Goal: Information Seeking & Learning: Learn about a topic

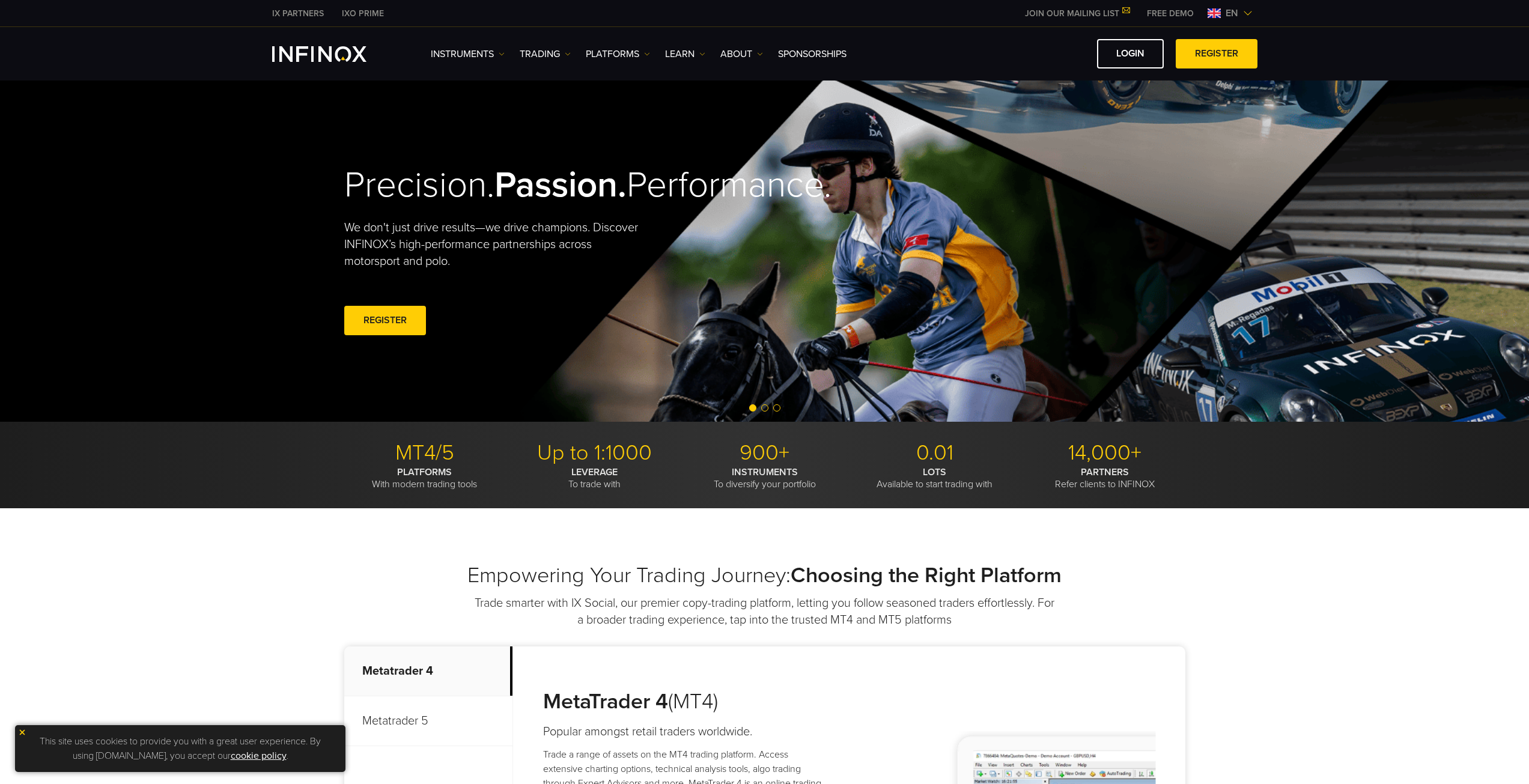
click at [1242, 10] on span "en" at bounding box center [1231, 13] width 22 height 15
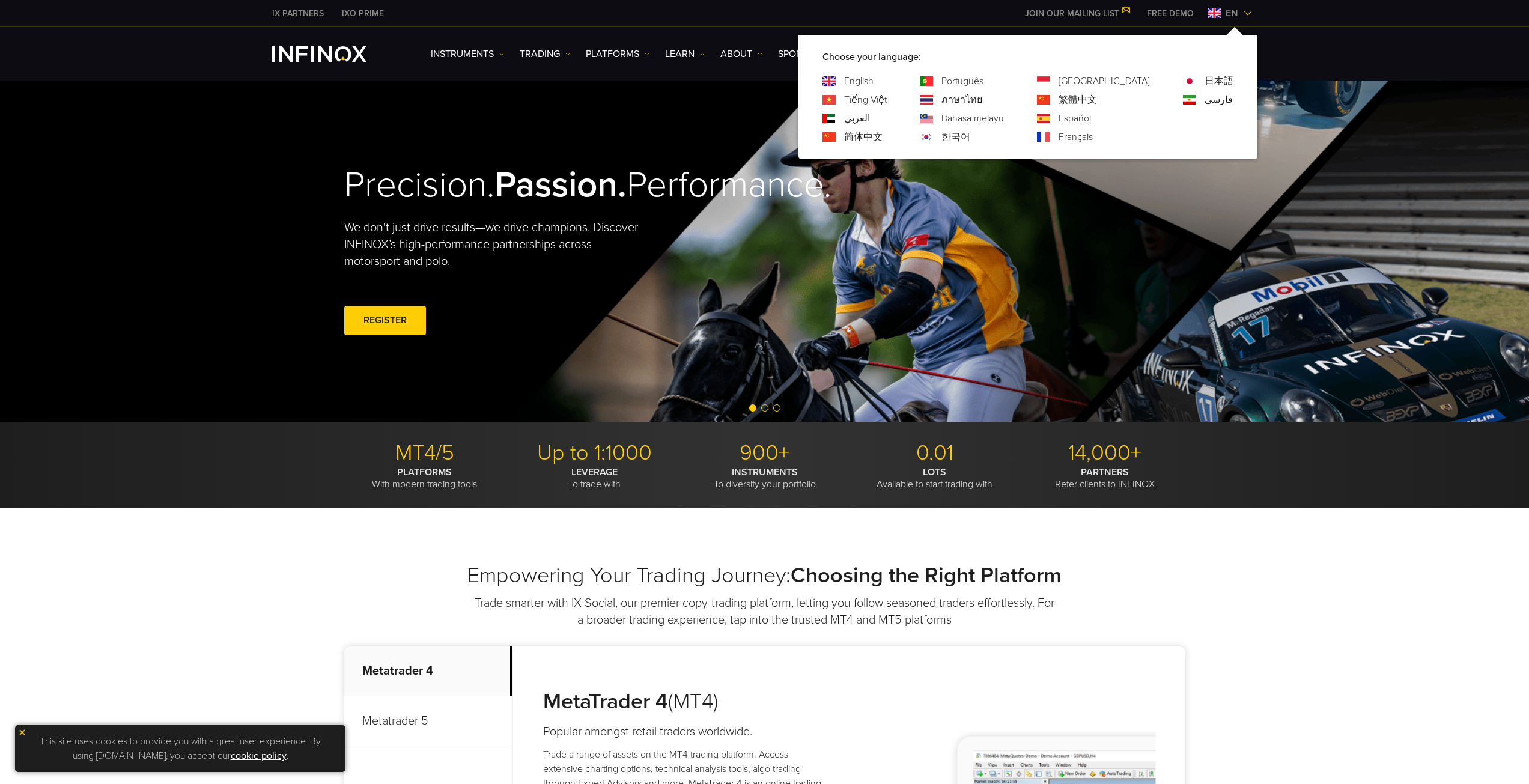
click at [970, 133] on link "한국어" at bounding box center [955, 136] width 29 height 15
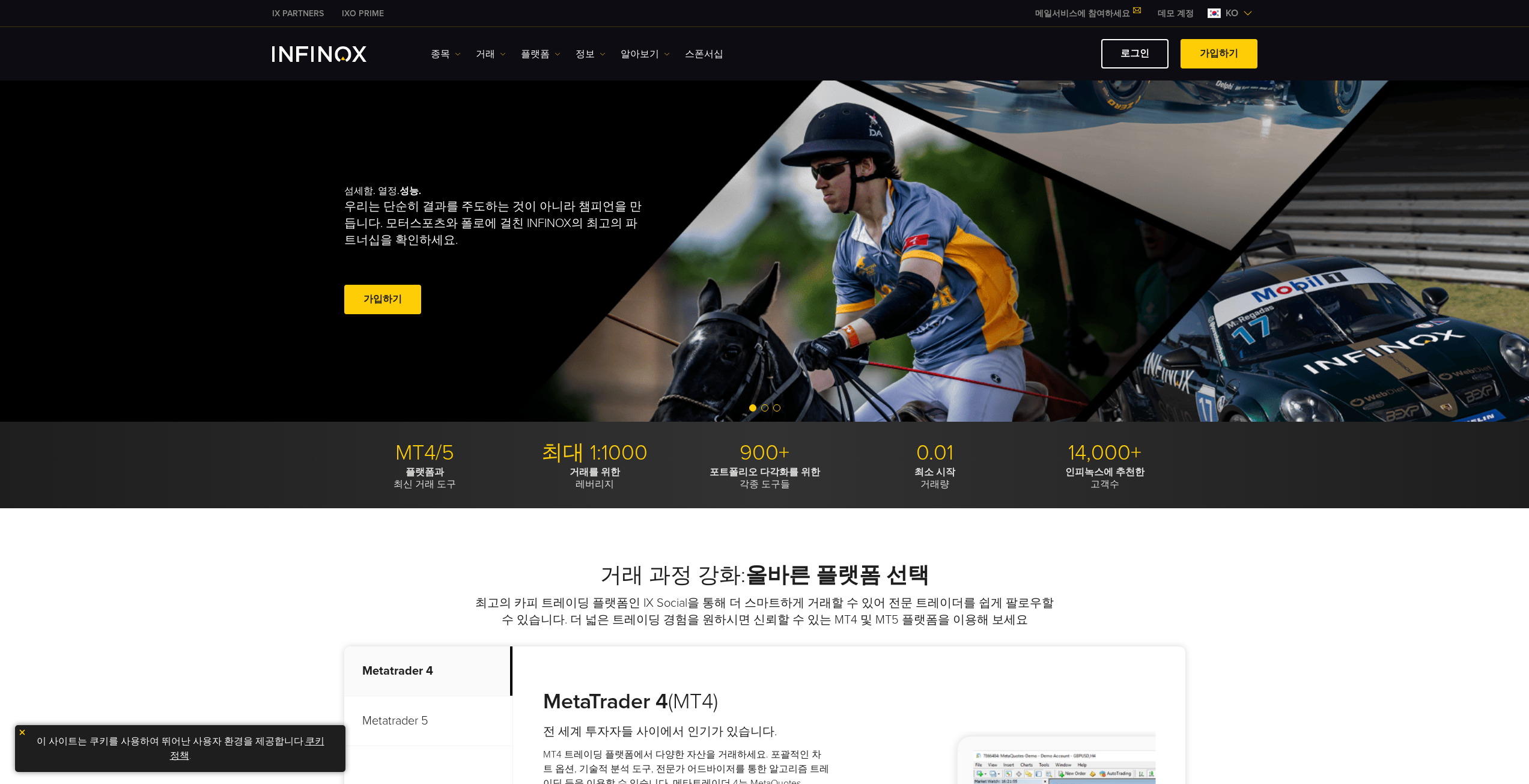
click at [489, 55] on link "거래" at bounding box center [491, 53] width 30 height 15
click at [500, 110] on link "시장 시간" at bounding box center [508, 118] width 65 height 26
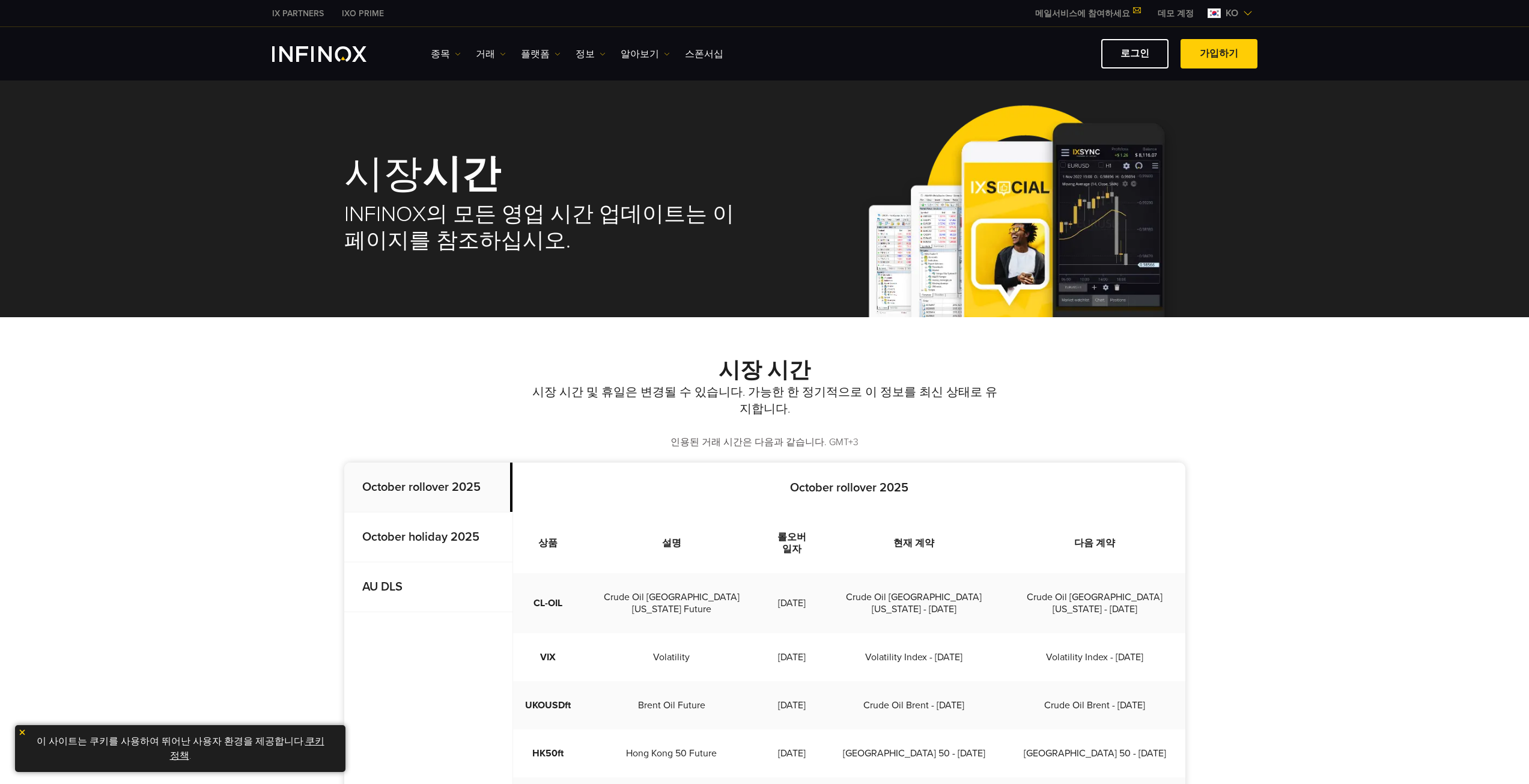
click at [494, 55] on link "거래" at bounding box center [491, 53] width 30 height 15
click at [443, 57] on link "종목" at bounding box center [446, 53] width 30 height 15
click at [459, 89] on link "종목" at bounding box center [464, 92] width 65 height 26
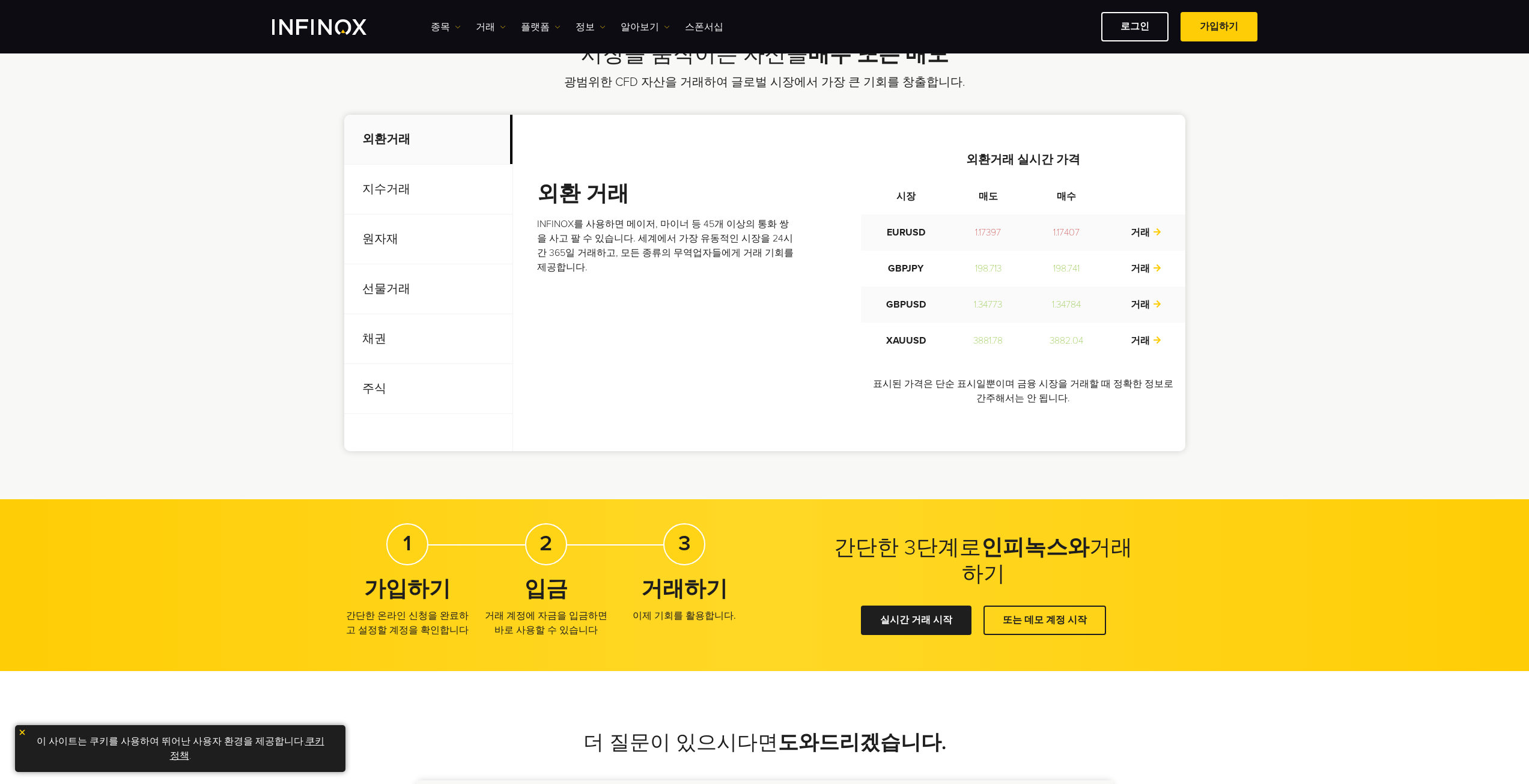
scroll to position [360, 0]
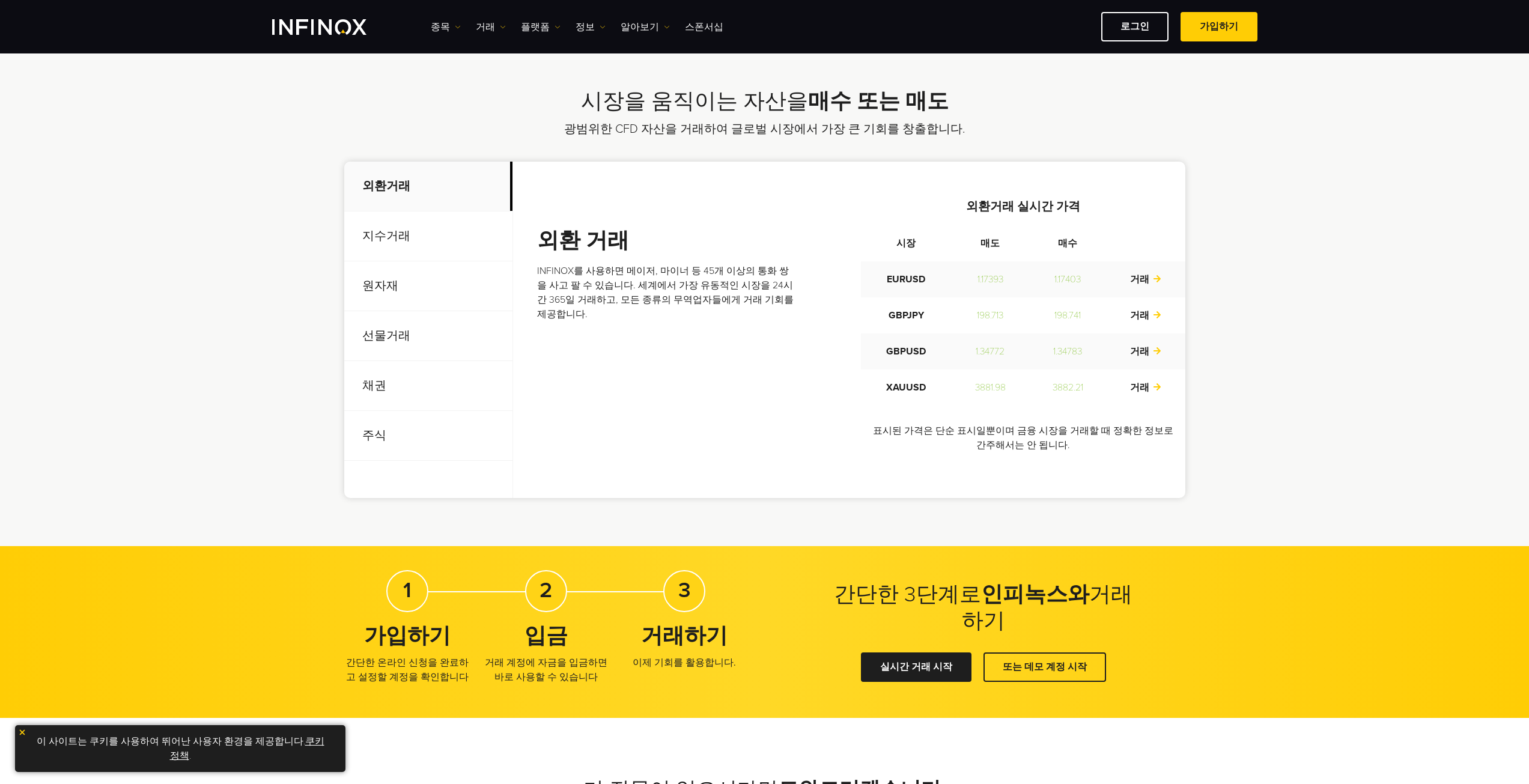
click at [417, 335] on p "선물거래" at bounding box center [428, 336] width 168 height 49
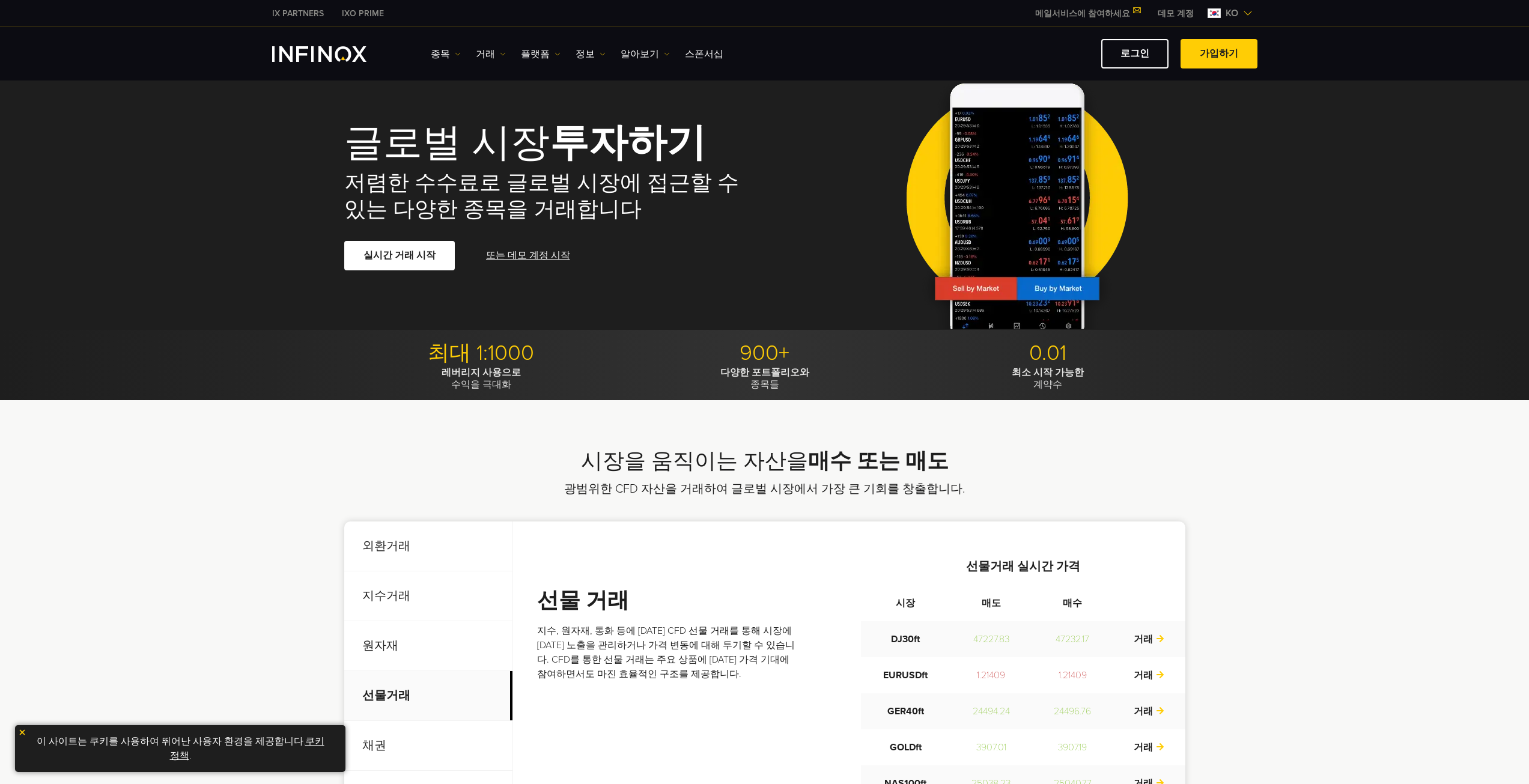
scroll to position [0, 0]
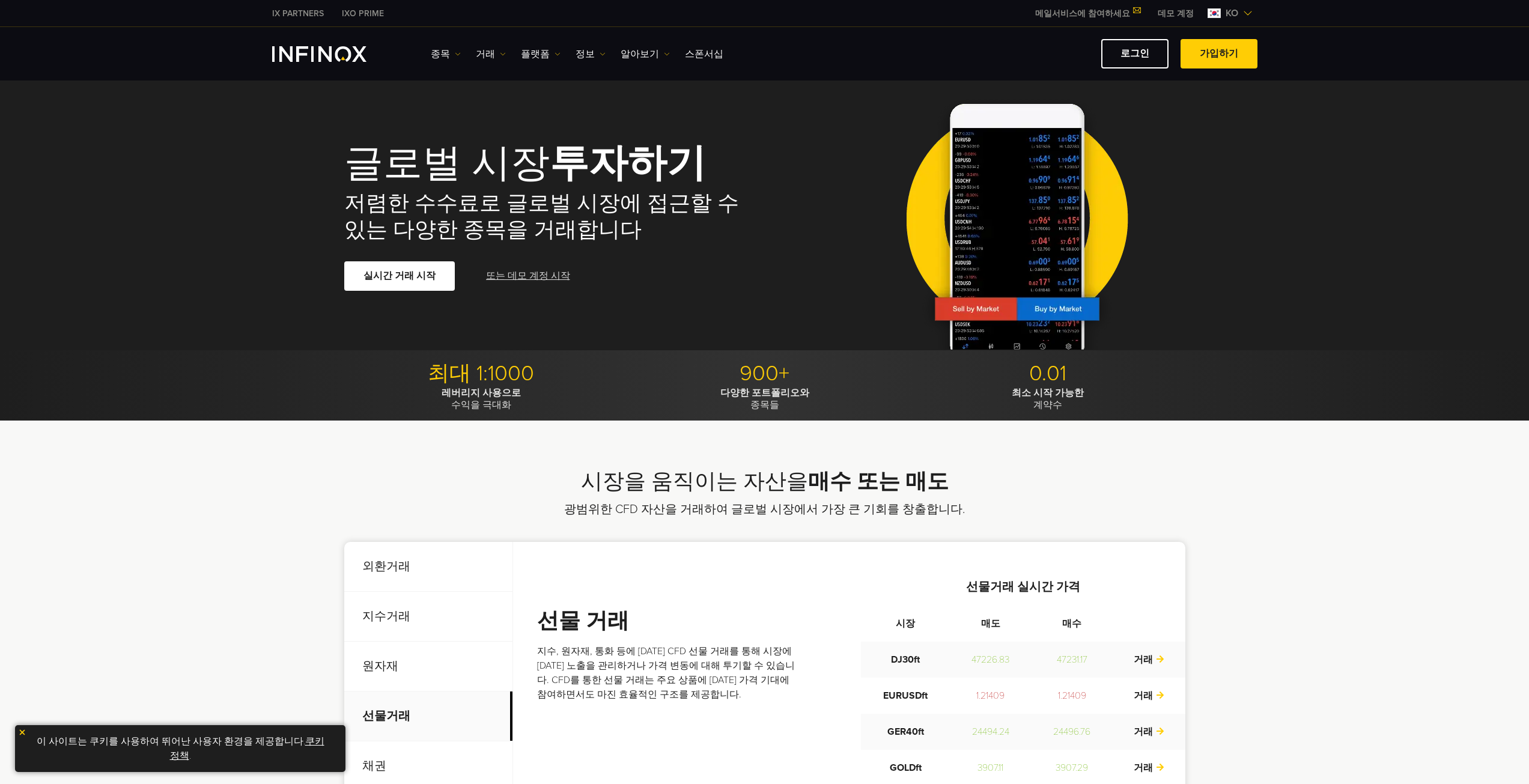
click at [524, 276] on link "또는 데모 계정 시작" at bounding box center [527, 276] width 86 height 30
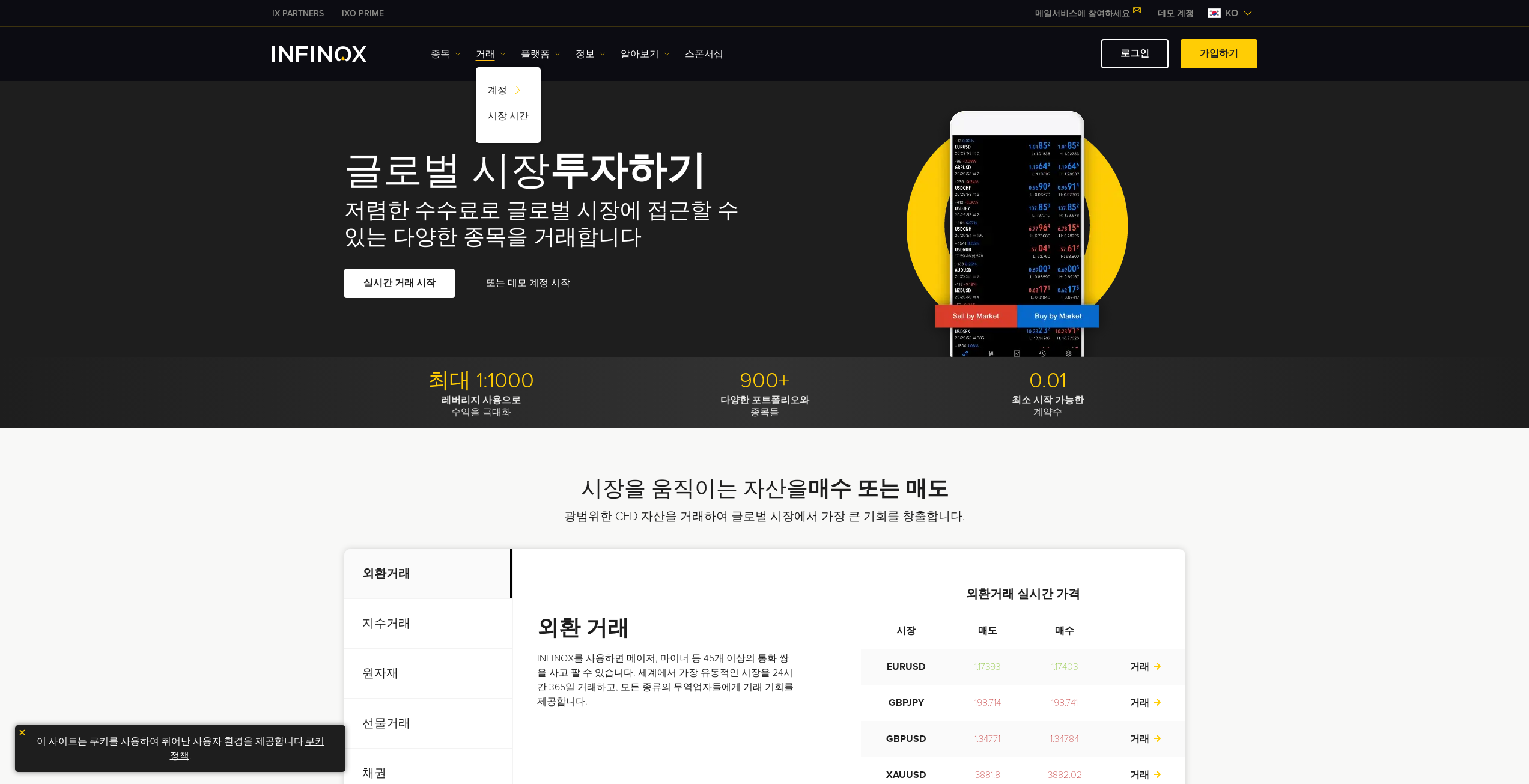
click at [447, 54] on link "종목" at bounding box center [446, 53] width 30 height 15
click at [537, 52] on link "플랫폼" at bounding box center [541, 53] width 40 height 15
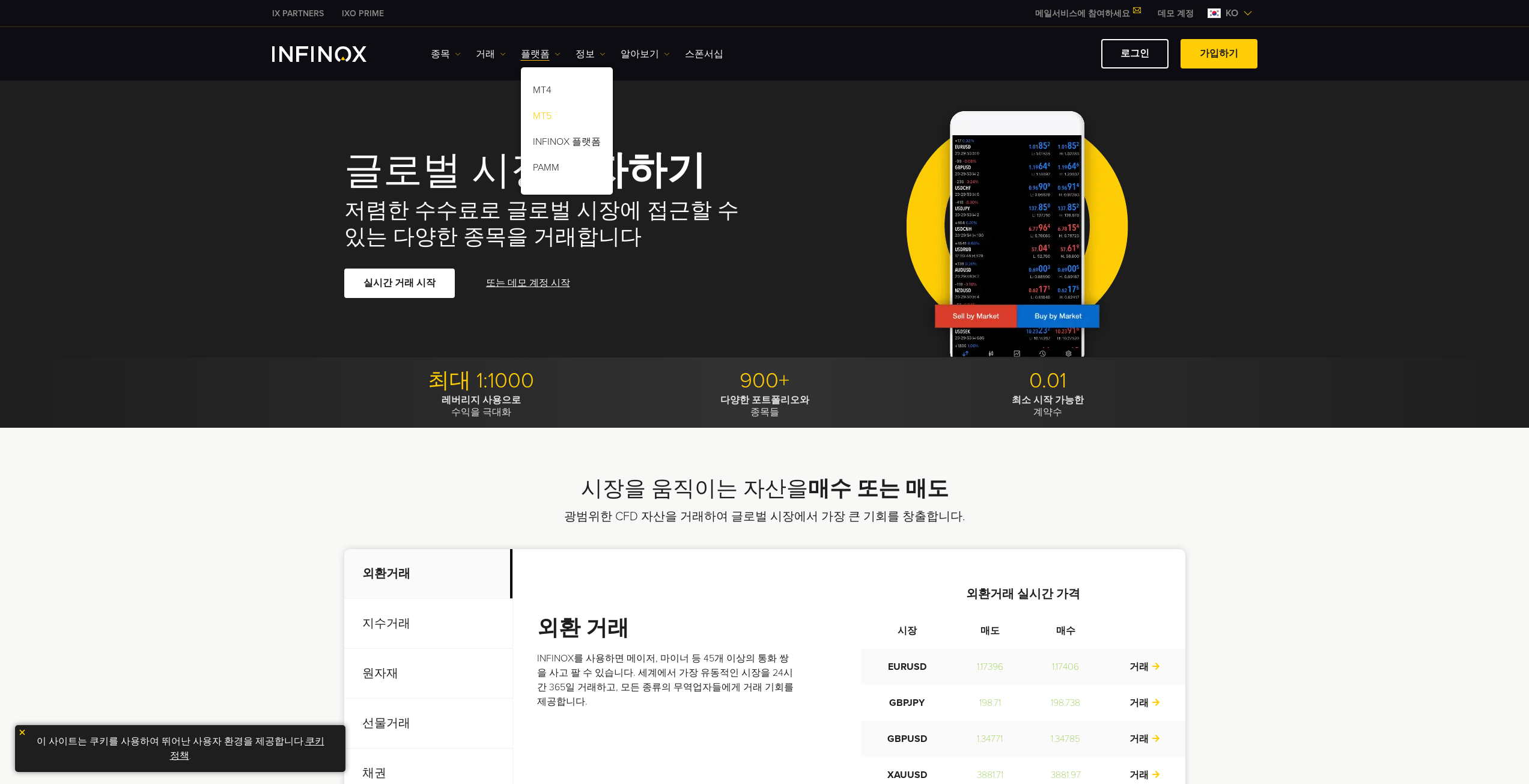
click at [539, 118] on link "MT5" at bounding box center [567, 118] width 92 height 26
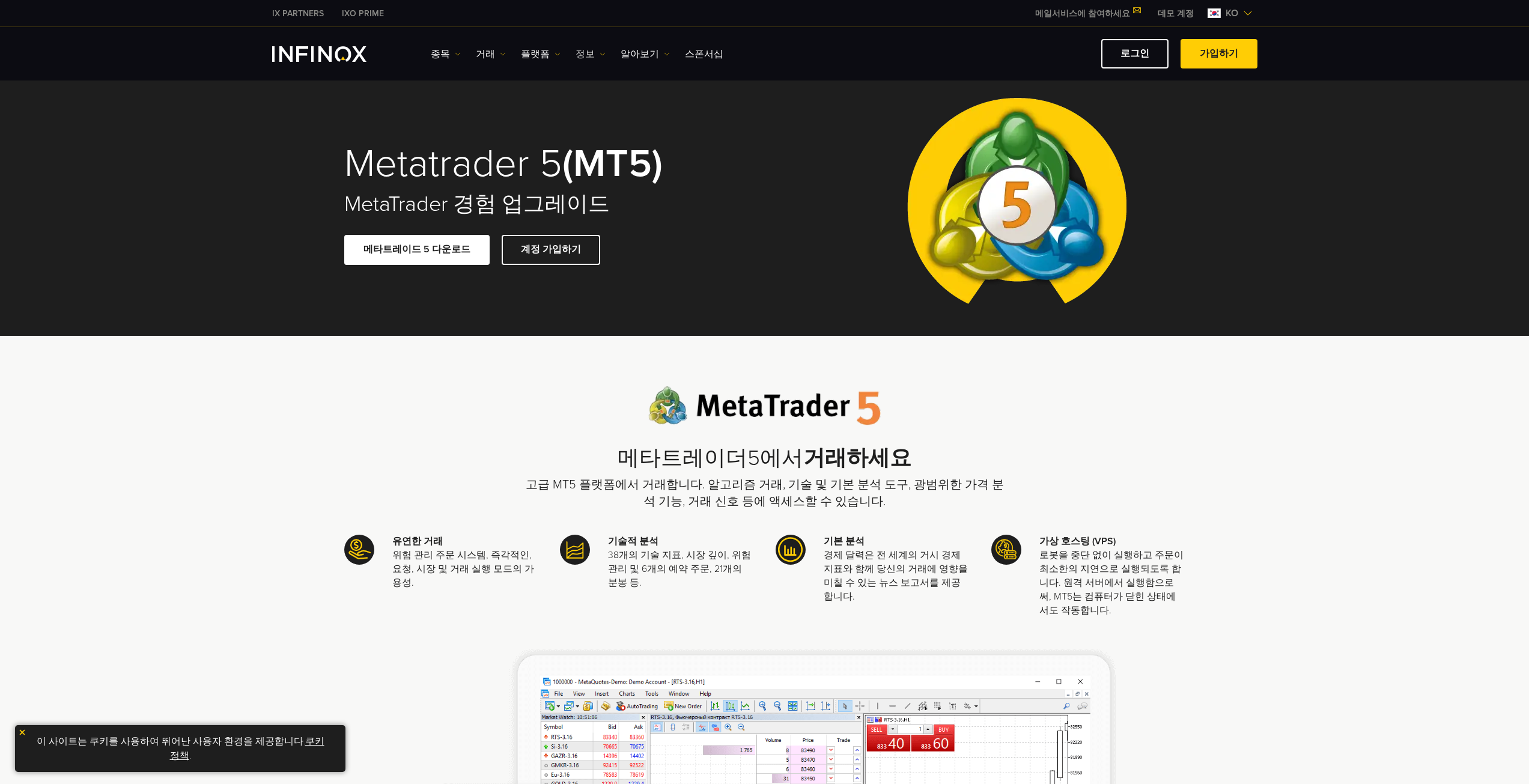
click at [591, 49] on link "정보" at bounding box center [590, 53] width 30 height 15
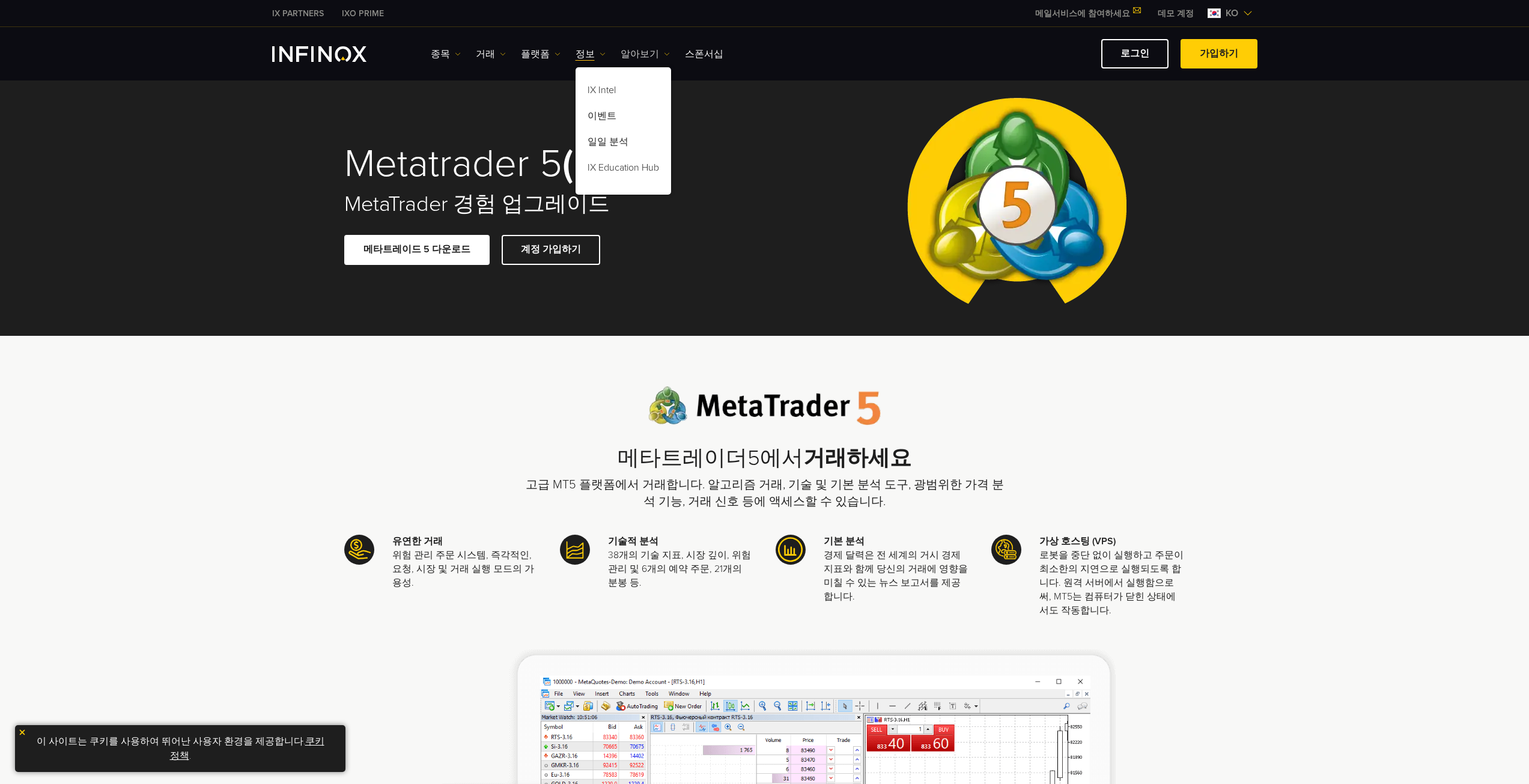
click at [645, 52] on link "알아보기" at bounding box center [645, 53] width 49 height 15
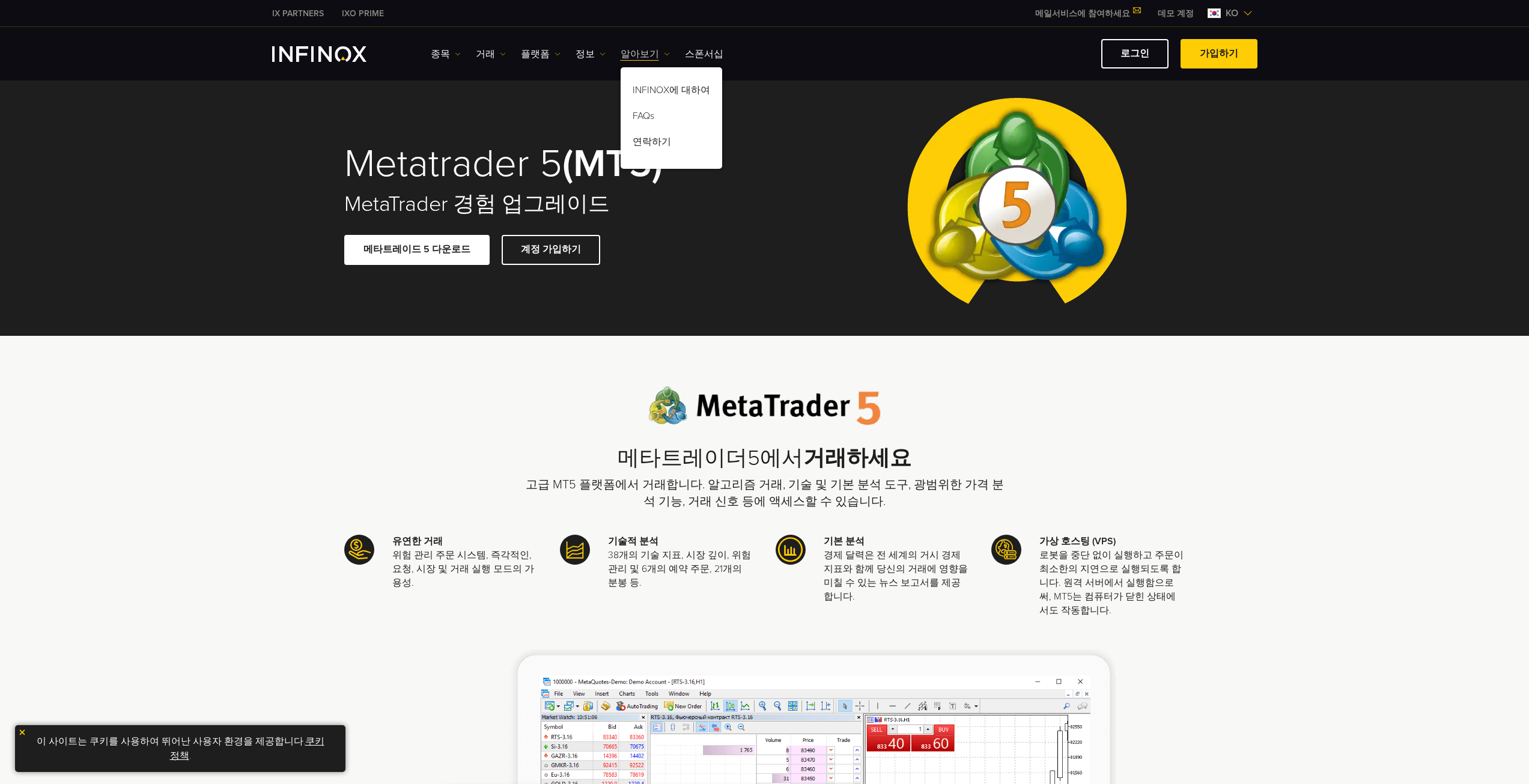
click at [664, 51] on img at bounding box center [667, 54] width 6 height 6
